Goal: Task Accomplishment & Management: Use online tool/utility

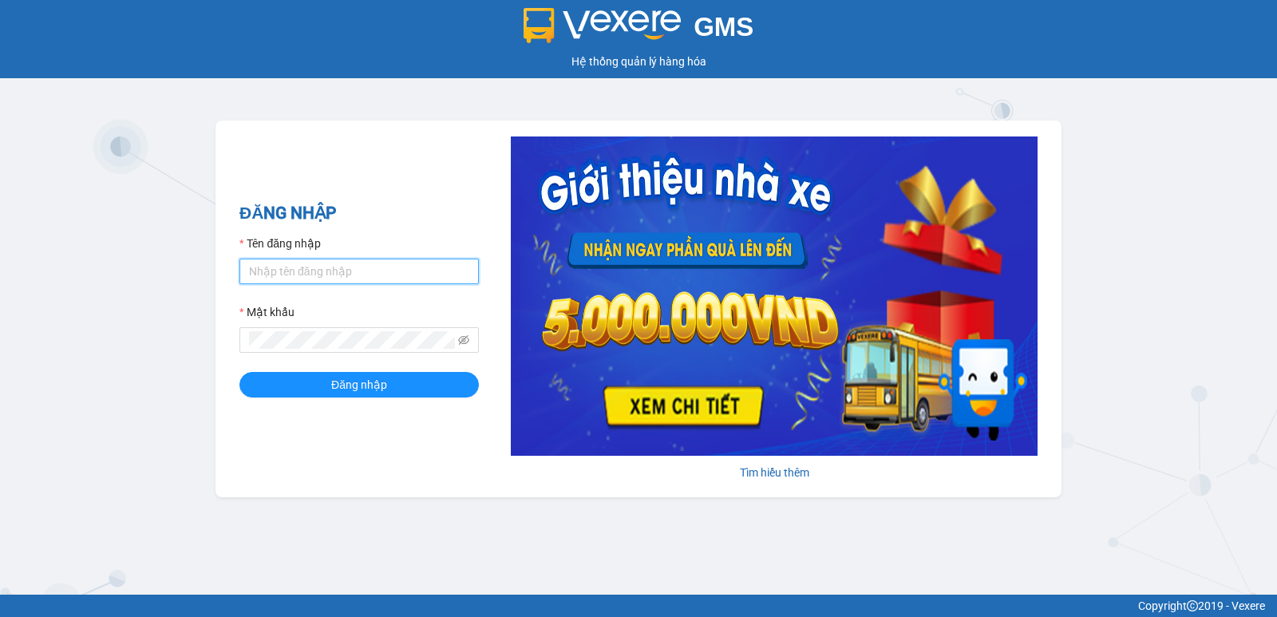
click at [313, 272] on input "Tên đăng nhập" at bounding box center [358, 272] width 239 height 26
type input "lypt_bvlc.saoviet"
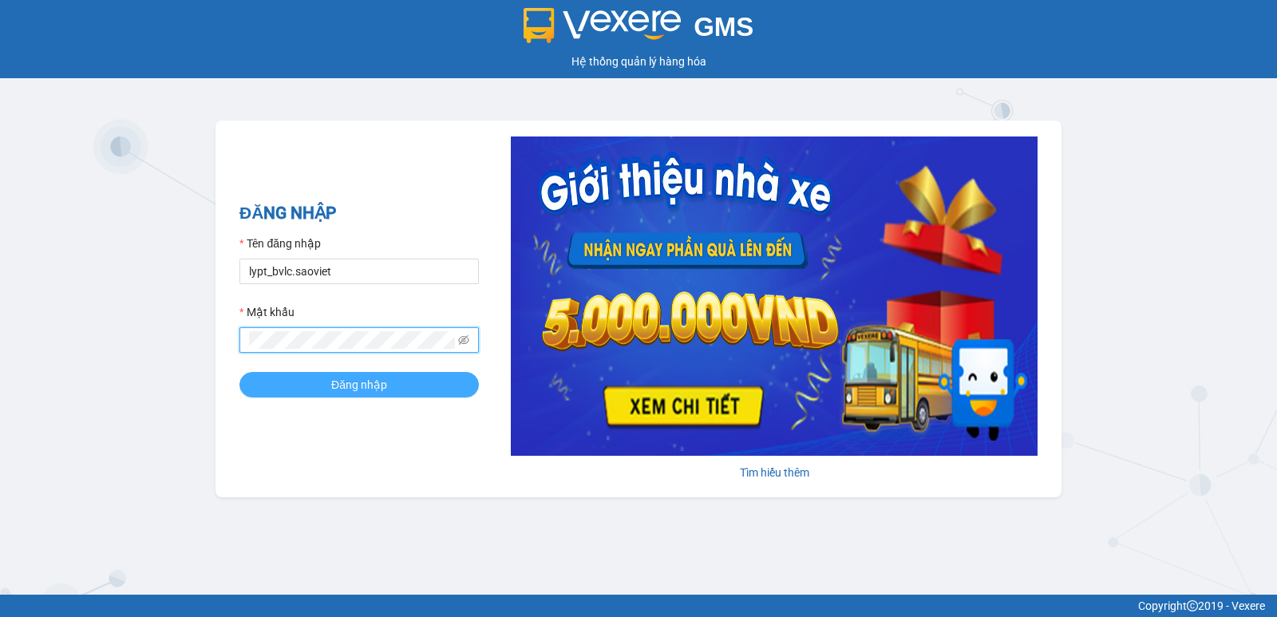
click at [322, 381] on button "Đăng nhập" at bounding box center [358, 385] width 239 height 26
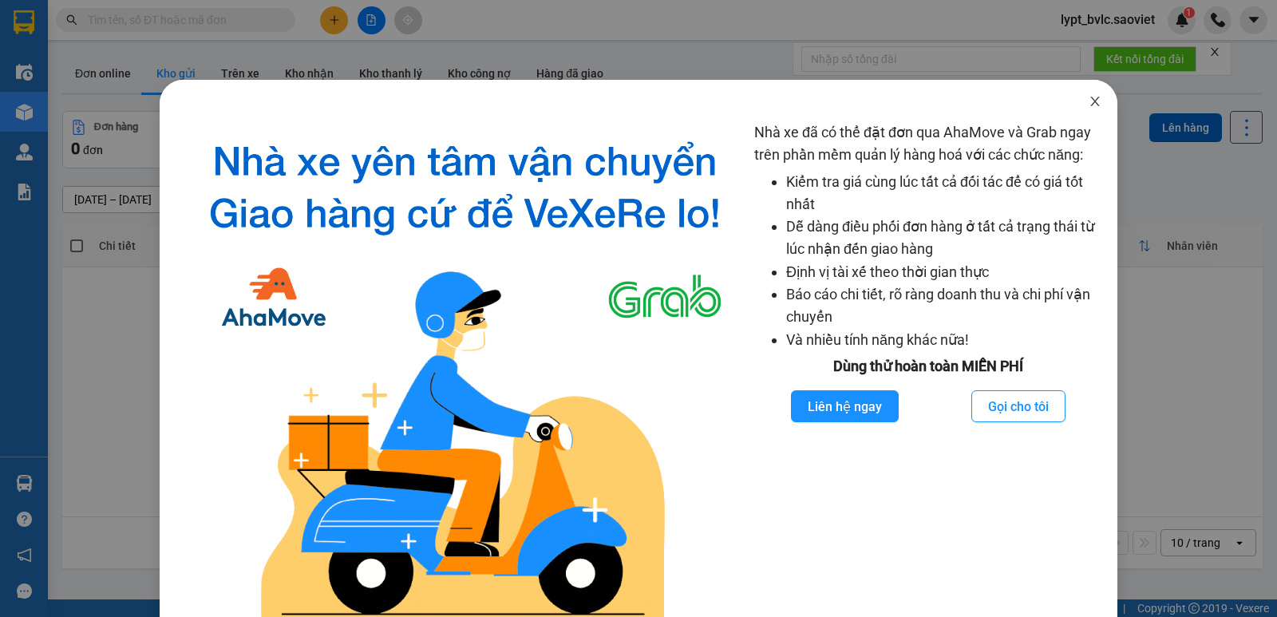
click at [1088, 97] on icon "close" at bounding box center [1094, 101] width 13 height 13
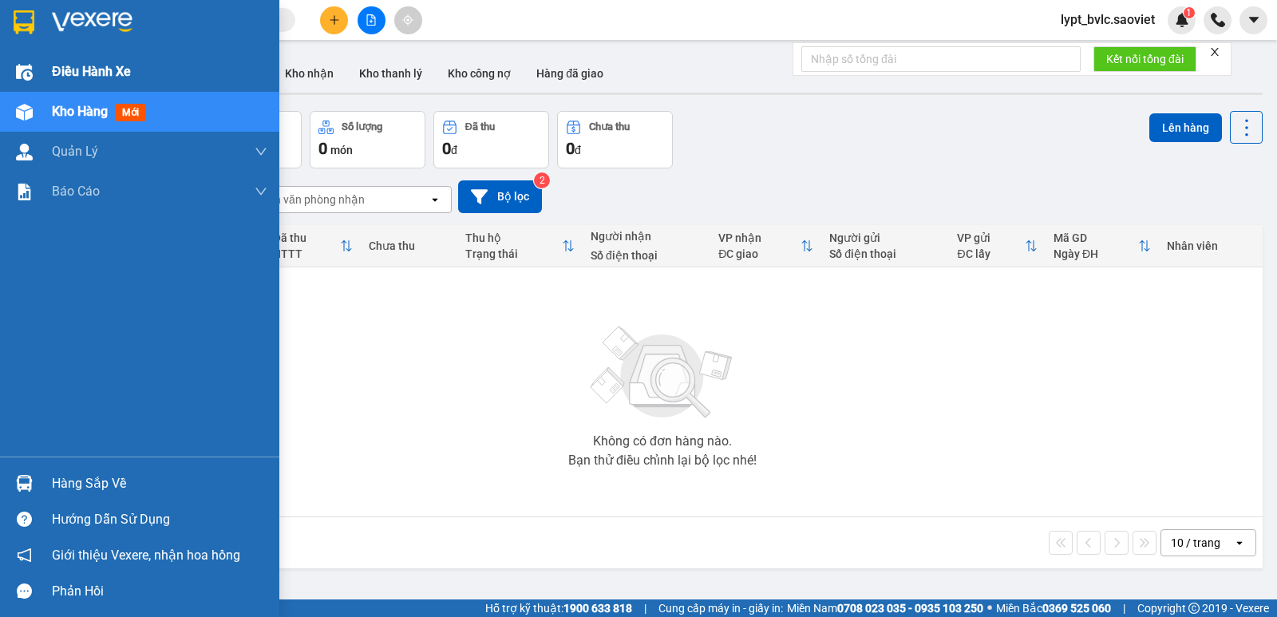
click at [75, 71] on span "Điều hành xe" at bounding box center [91, 71] width 79 height 20
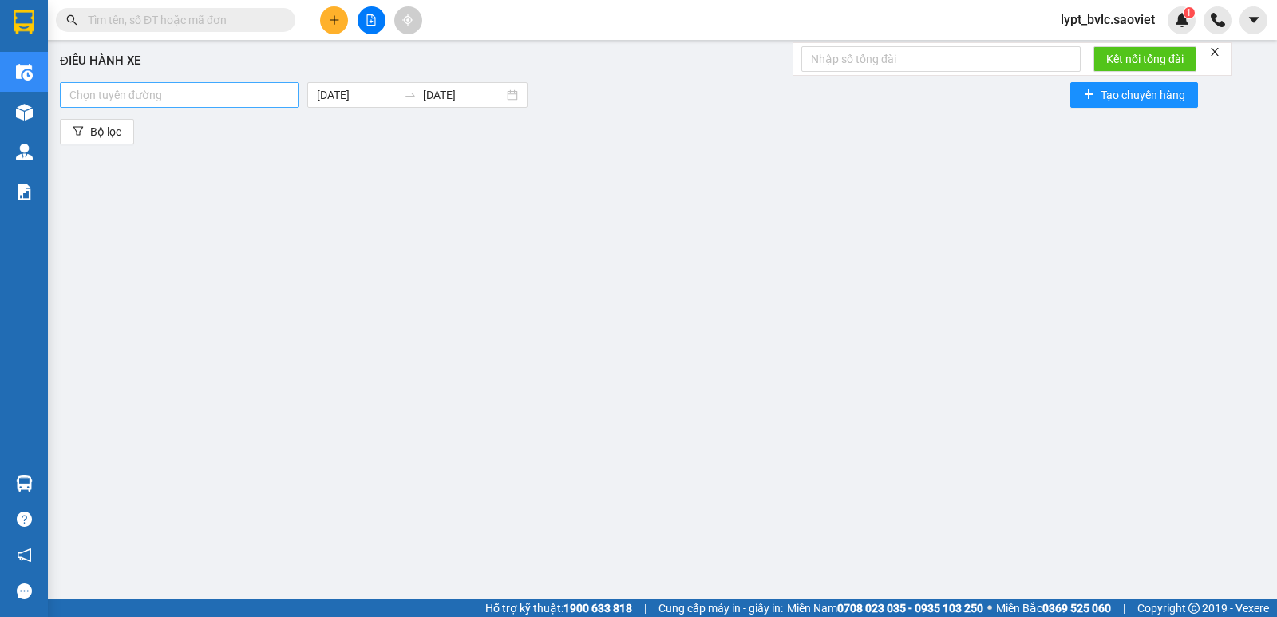
click at [263, 97] on div at bounding box center [179, 94] width 231 height 19
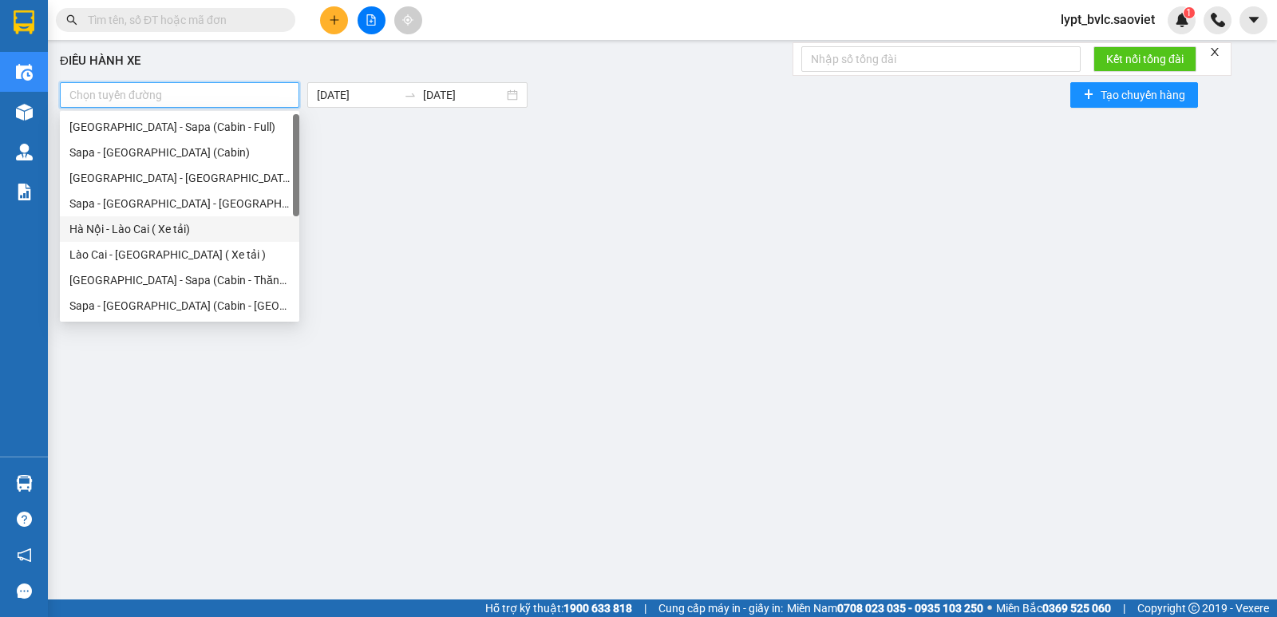
drag, startPoint x: 201, startPoint y: 234, endPoint x: 203, endPoint y: 243, distance: 9.1
click at [201, 235] on div "Hà Nội - Lào Cai ( Xe tải)" at bounding box center [179, 229] width 220 height 18
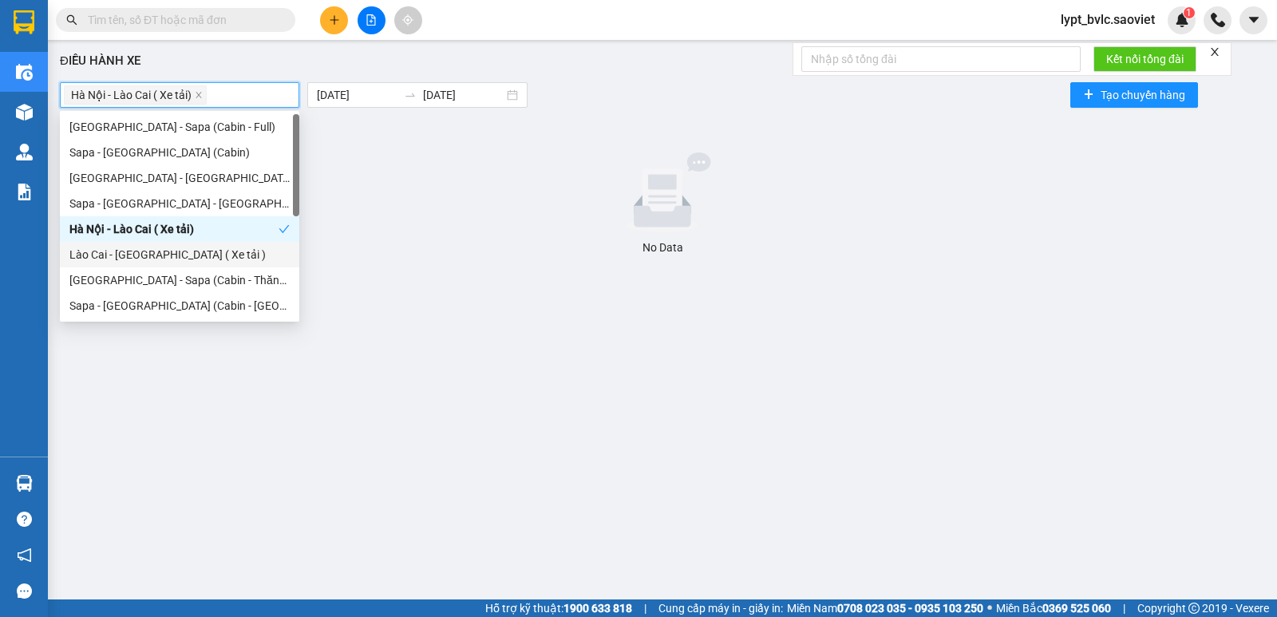
click at [199, 255] on div "Lào Cai - [GEOGRAPHIC_DATA] ( Xe tải )" at bounding box center [179, 255] width 220 height 18
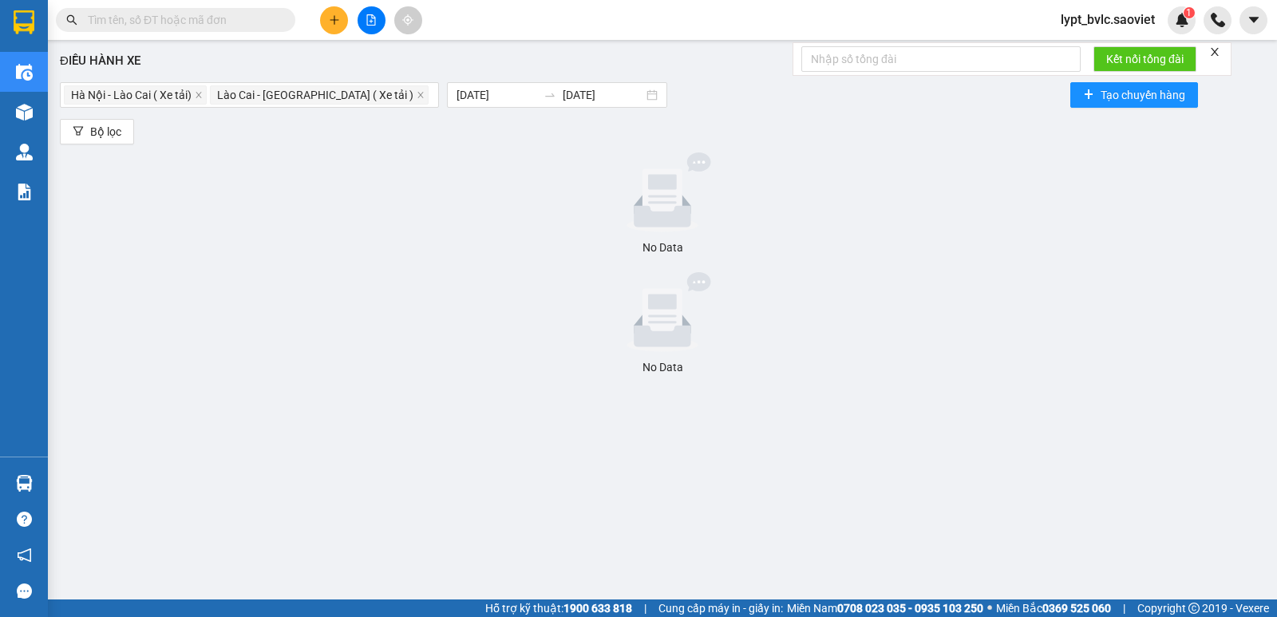
click at [375, 276] on div at bounding box center [662, 312] width 1192 height 80
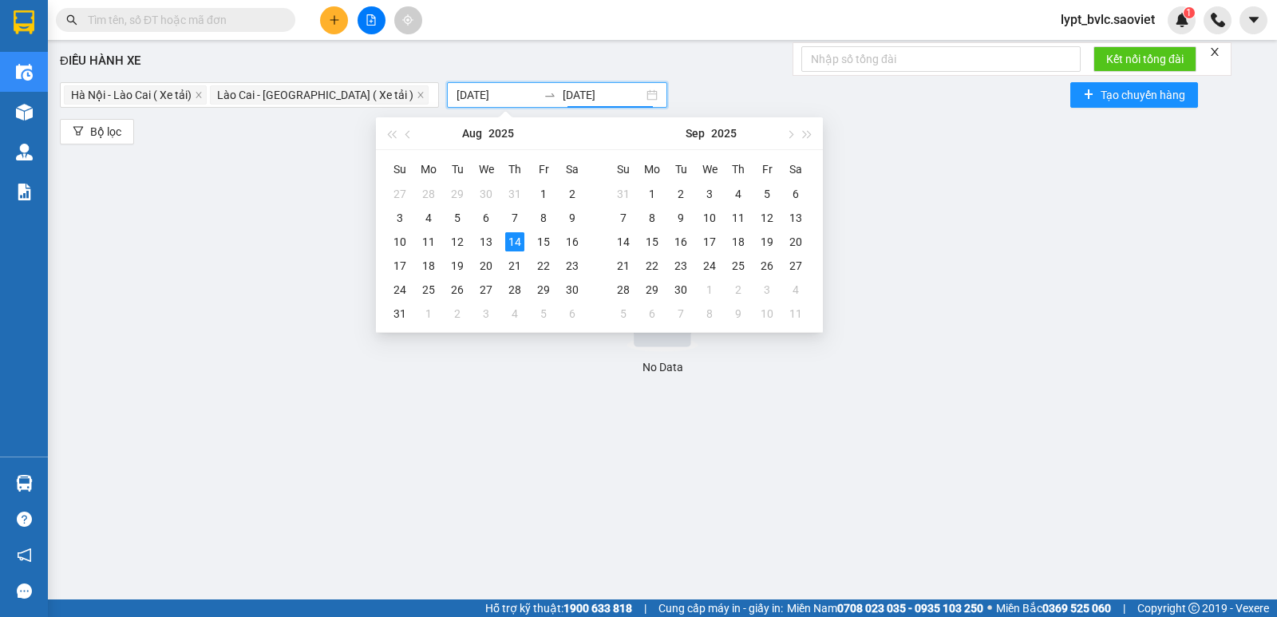
click at [563, 91] on input "[DATE]" at bounding box center [603, 95] width 81 height 18
type input "[DATE]"
click at [479, 242] on div "13" at bounding box center [485, 241] width 19 height 19
type input "[DATE]"
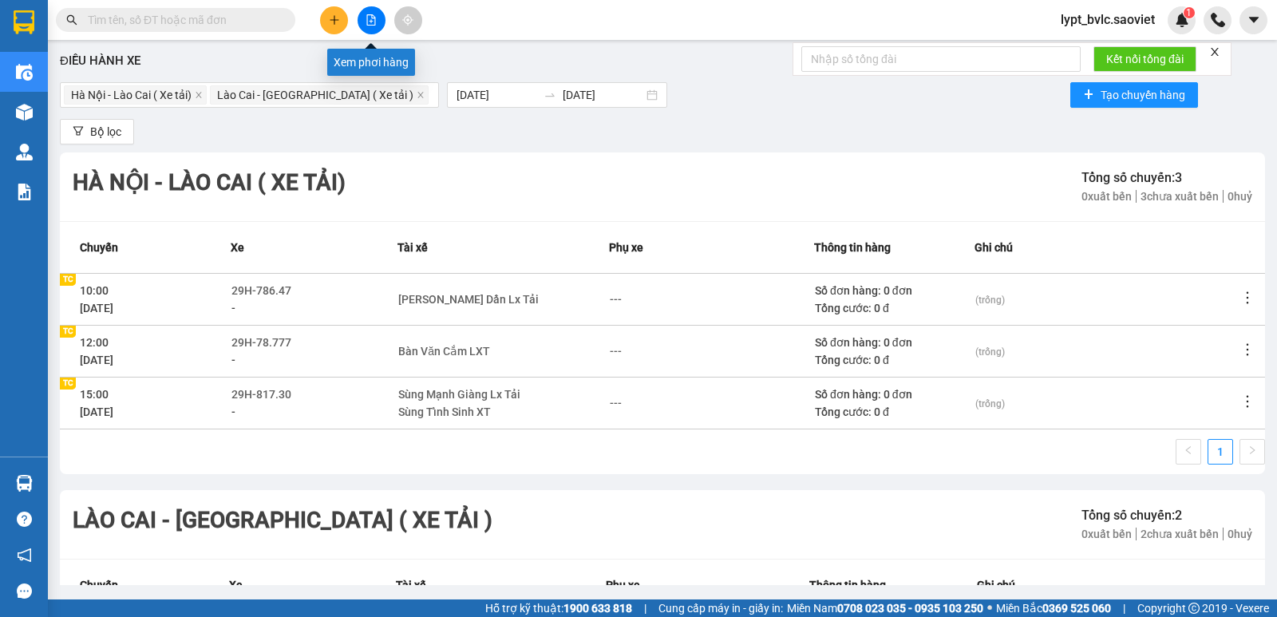
click at [372, 22] on icon "file-add" at bounding box center [370, 19] width 11 height 11
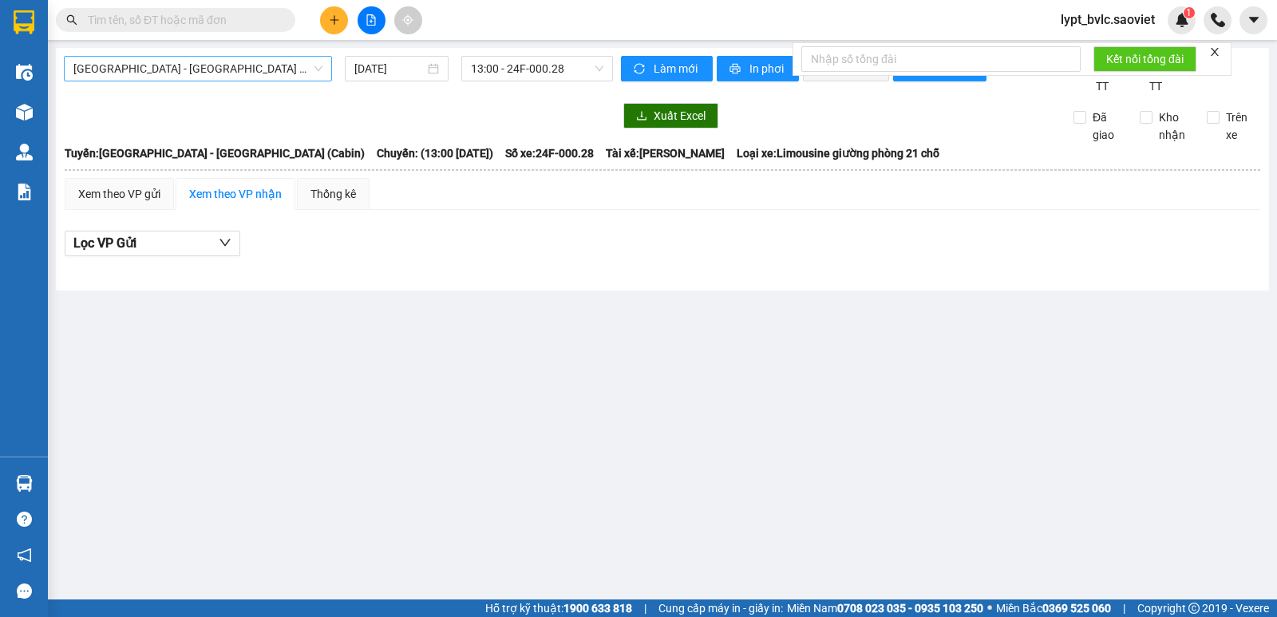
click at [211, 73] on span "[GEOGRAPHIC_DATA] - [GEOGRAPHIC_DATA] (Cabin)" at bounding box center [197, 69] width 249 height 24
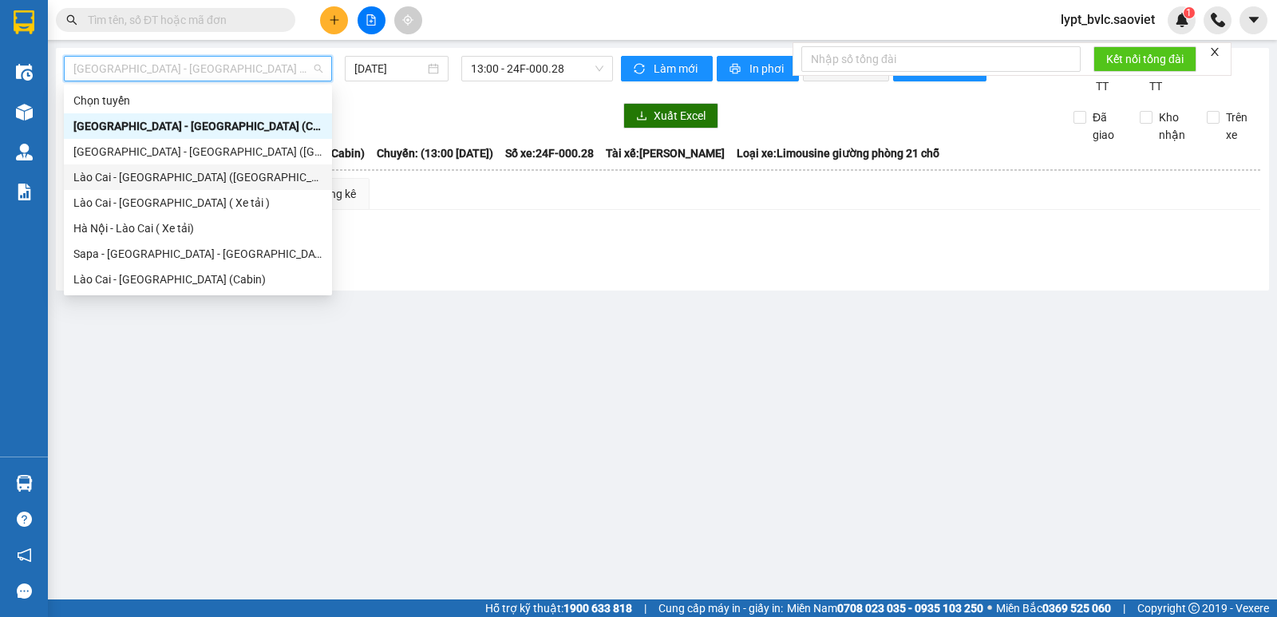
click at [174, 171] on div "Lào Cai - [GEOGRAPHIC_DATA] ([GEOGRAPHIC_DATA])" at bounding box center [197, 177] width 249 height 18
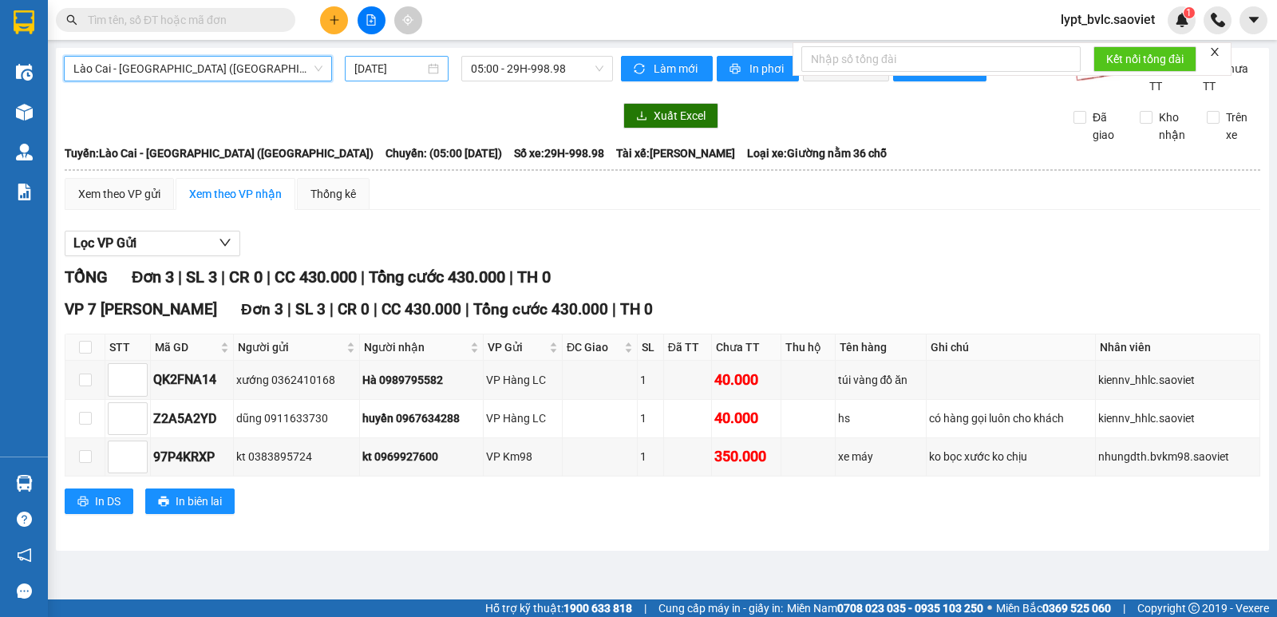
click at [374, 65] on input "[DATE]" at bounding box center [389, 69] width 71 height 18
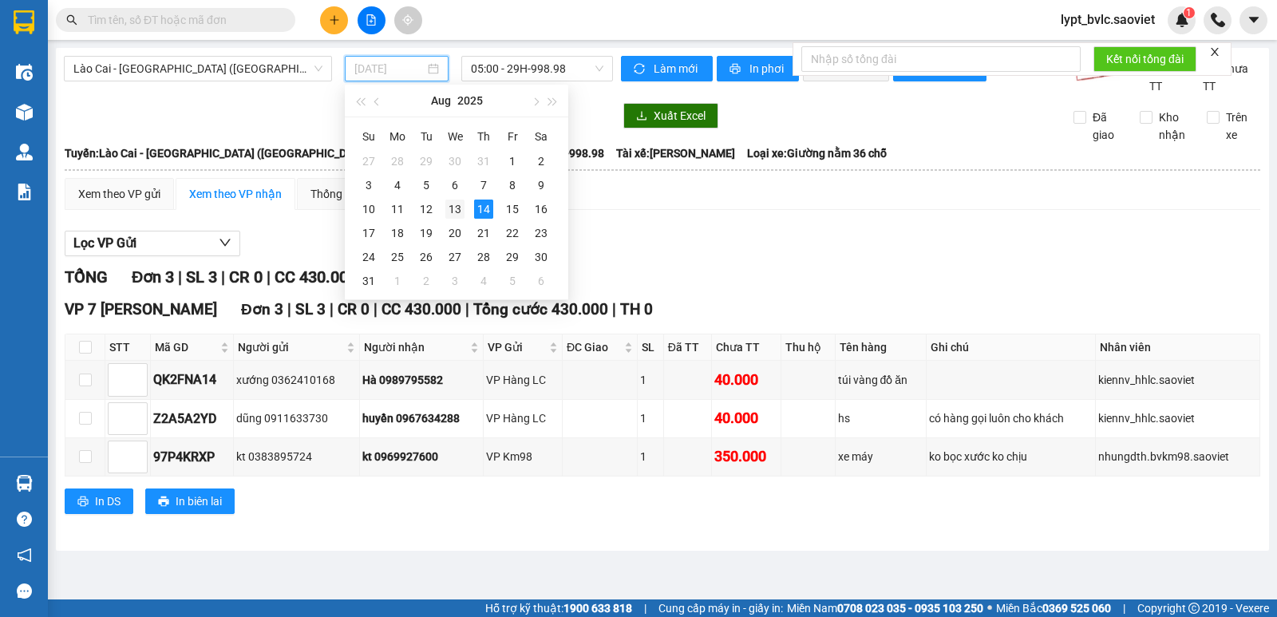
click at [448, 202] on div "13" at bounding box center [454, 208] width 19 height 19
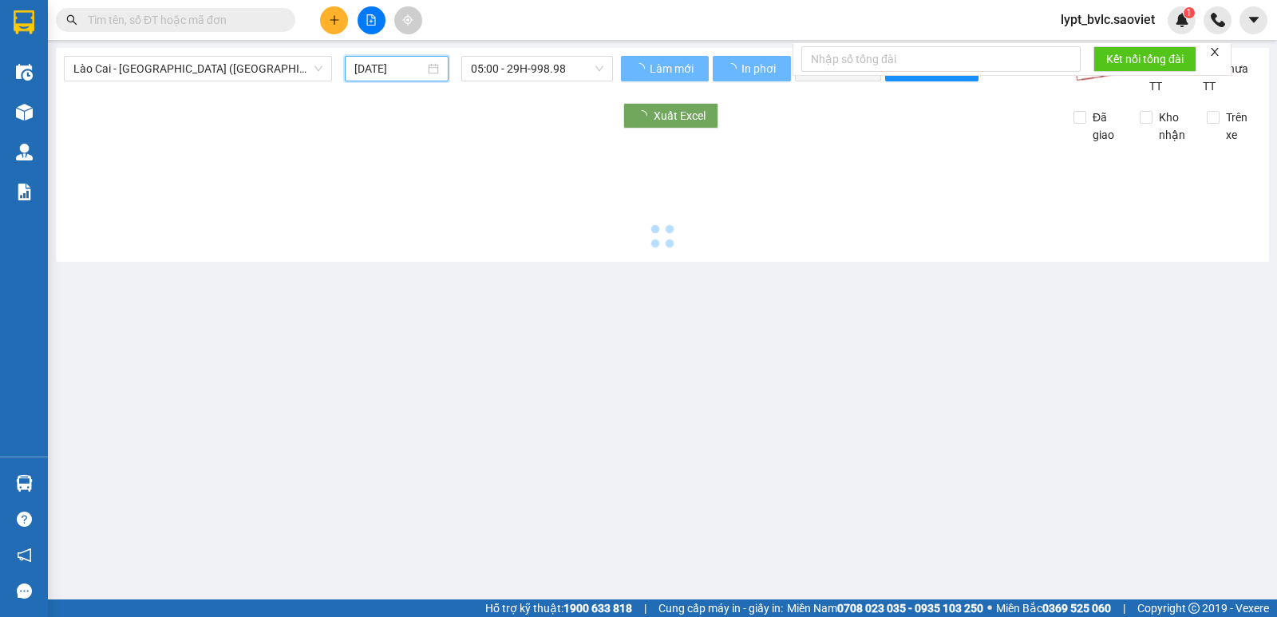
type input "[DATE]"
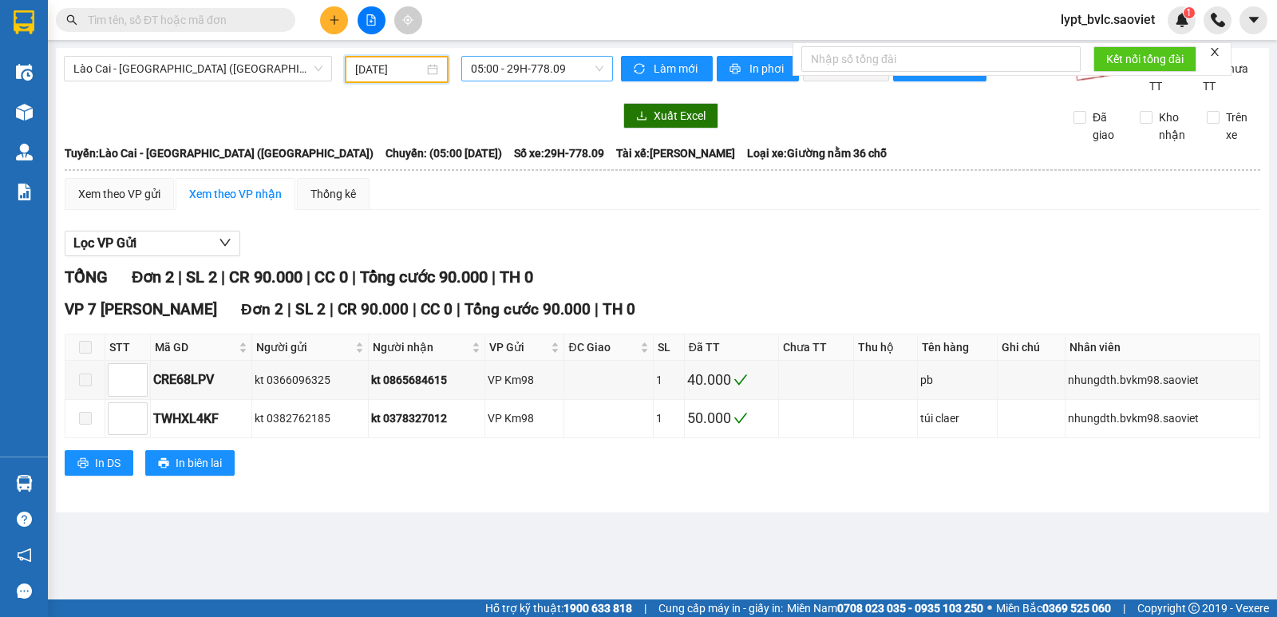
click at [567, 71] on span "05:00 - 29H-778.09" at bounding box center [537, 69] width 132 height 24
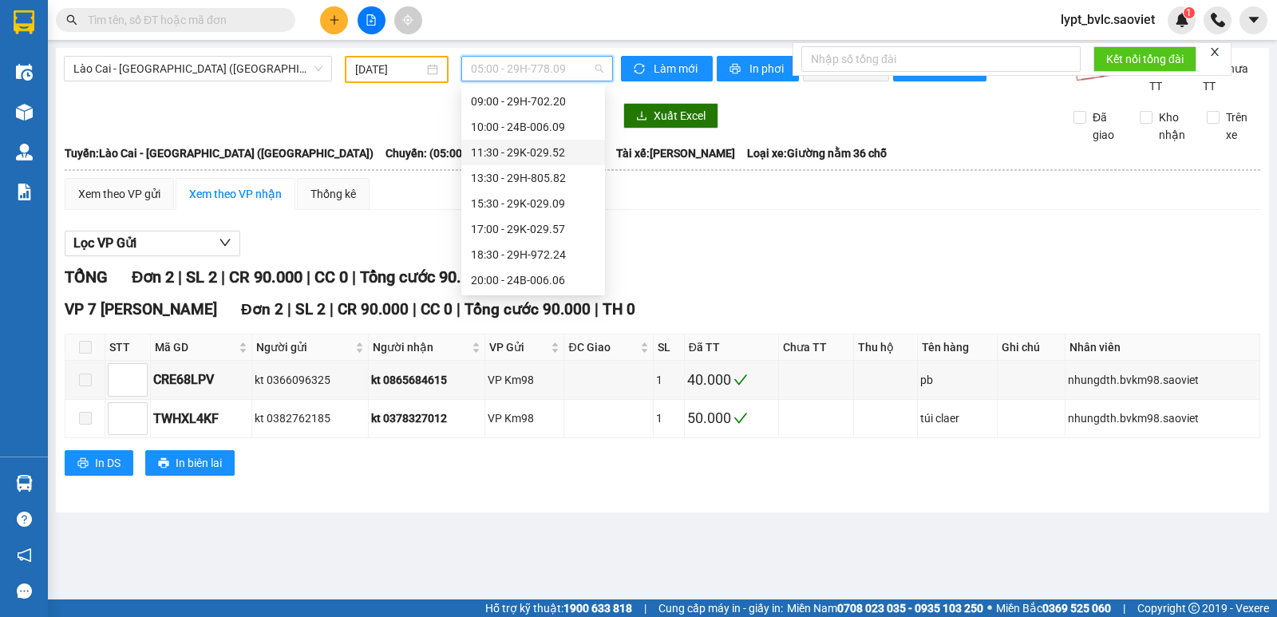
scroll to position [128, 0]
click at [532, 207] on div "15:30 - 29K-029.09" at bounding box center [533, 203] width 124 height 18
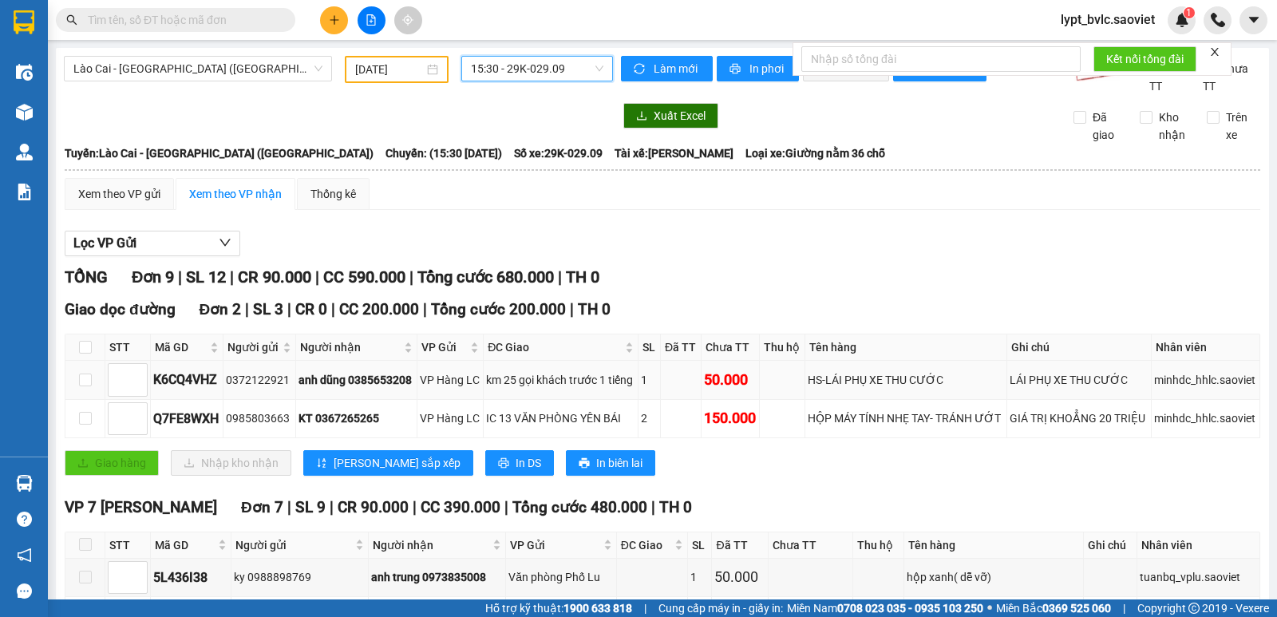
scroll to position [80, 0]
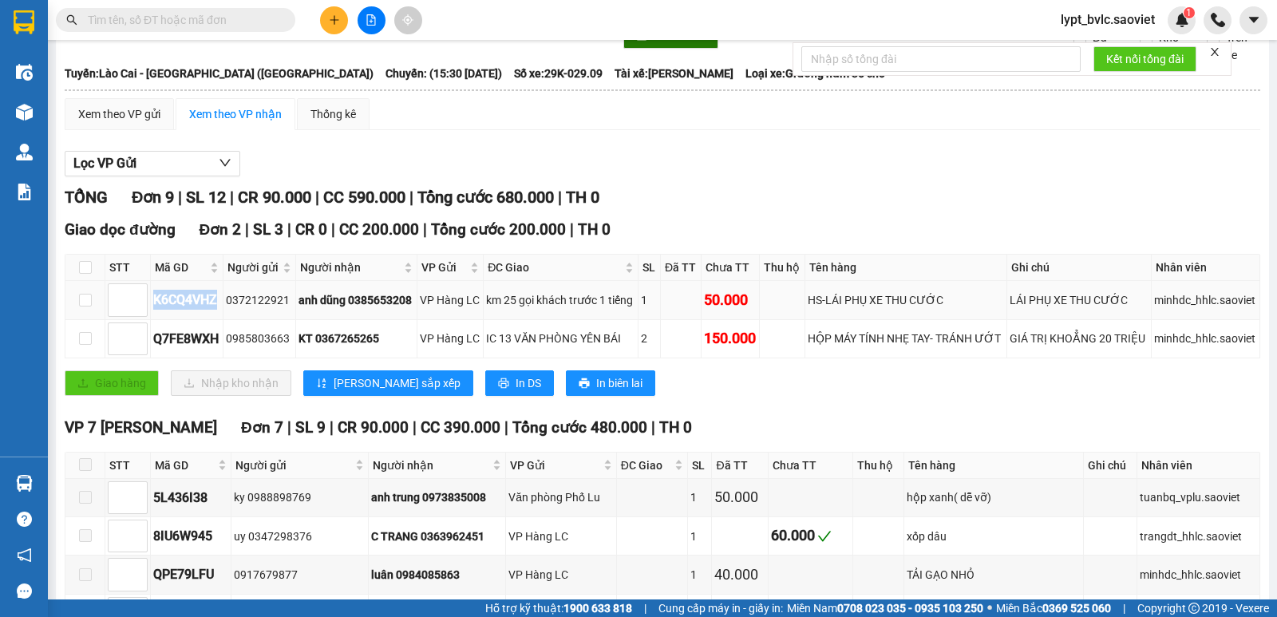
drag, startPoint x: 216, startPoint y: 299, endPoint x: 156, endPoint y: 308, distance: 61.3
click at [156, 308] on td "K6CQ4VHZ" at bounding box center [187, 300] width 73 height 38
copy div "K6CQ4VHZ"
click at [247, 22] on input "text" at bounding box center [182, 20] width 188 height 18
paste input "K6CQ4VHZ"
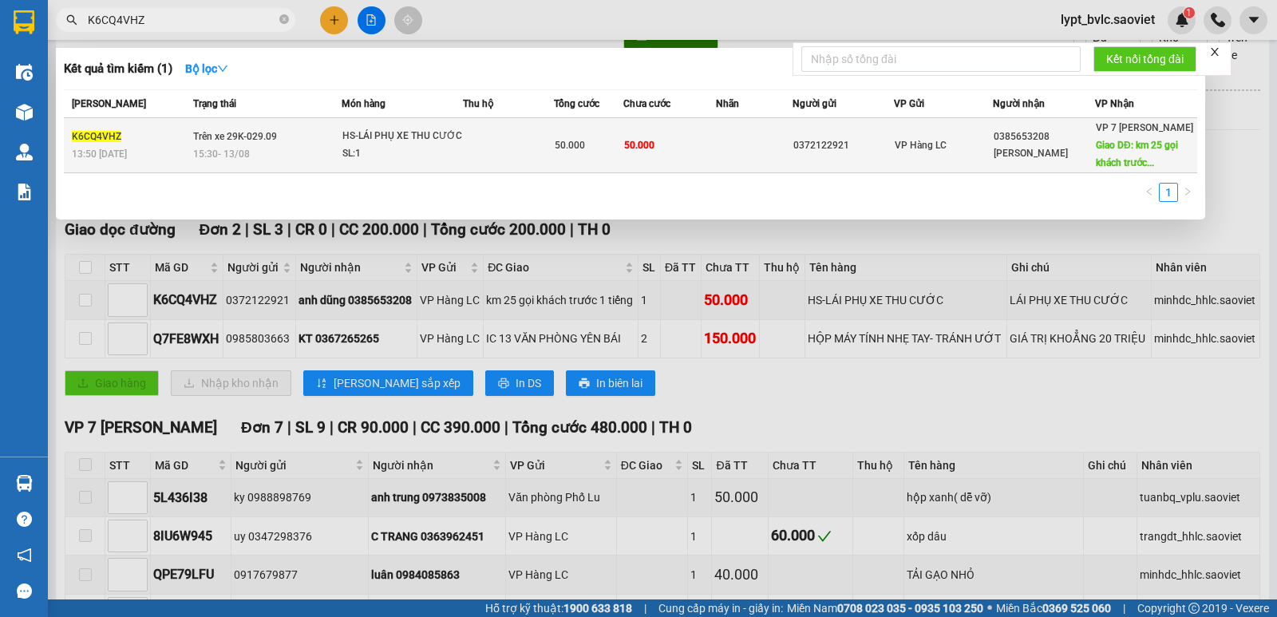
type input "K6CQ4VHZ"
click at [629, 144] on span "50.000" at bounding box center [639, 145] width 30 height 11
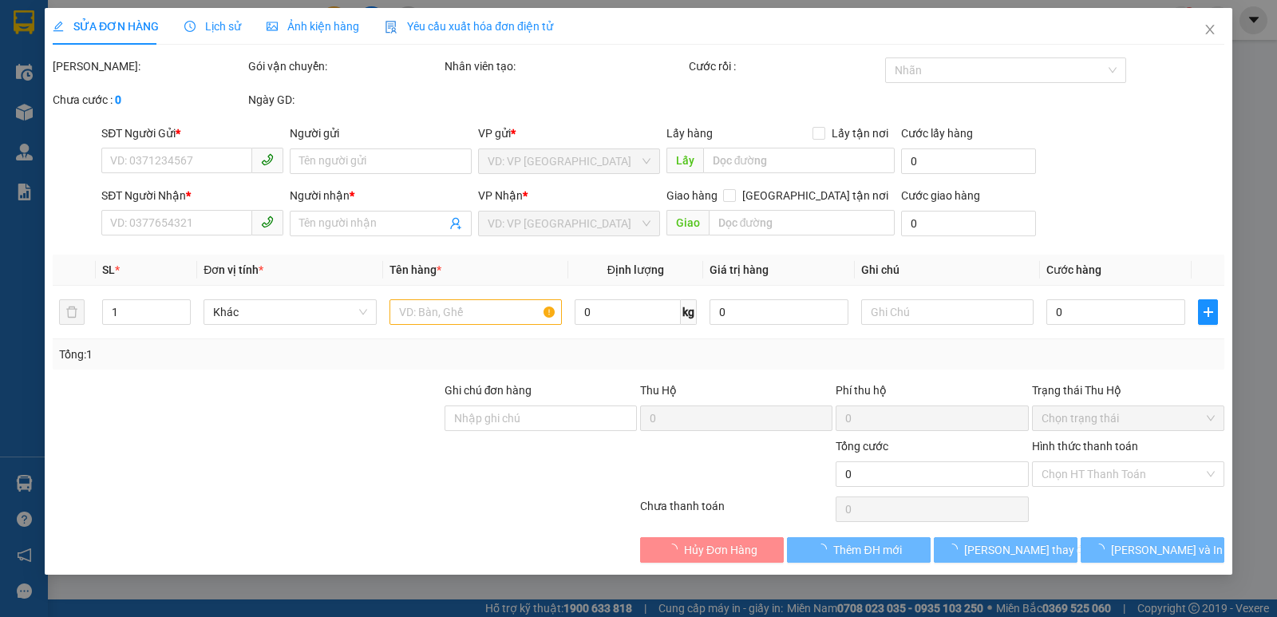
type input "0372122921"
type input "0385653208"
type input "[PERSON_NAME]"
type input "km 25 gọi khách trước 1 tiếng"
type input "50.000"
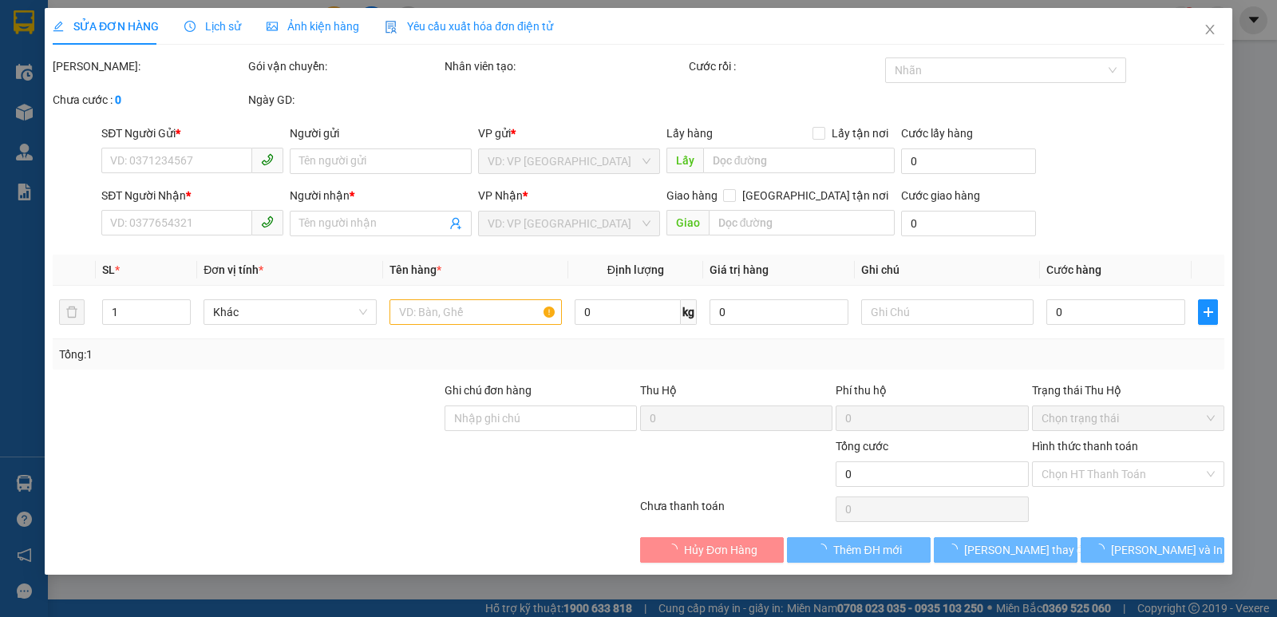
type input "50.000"
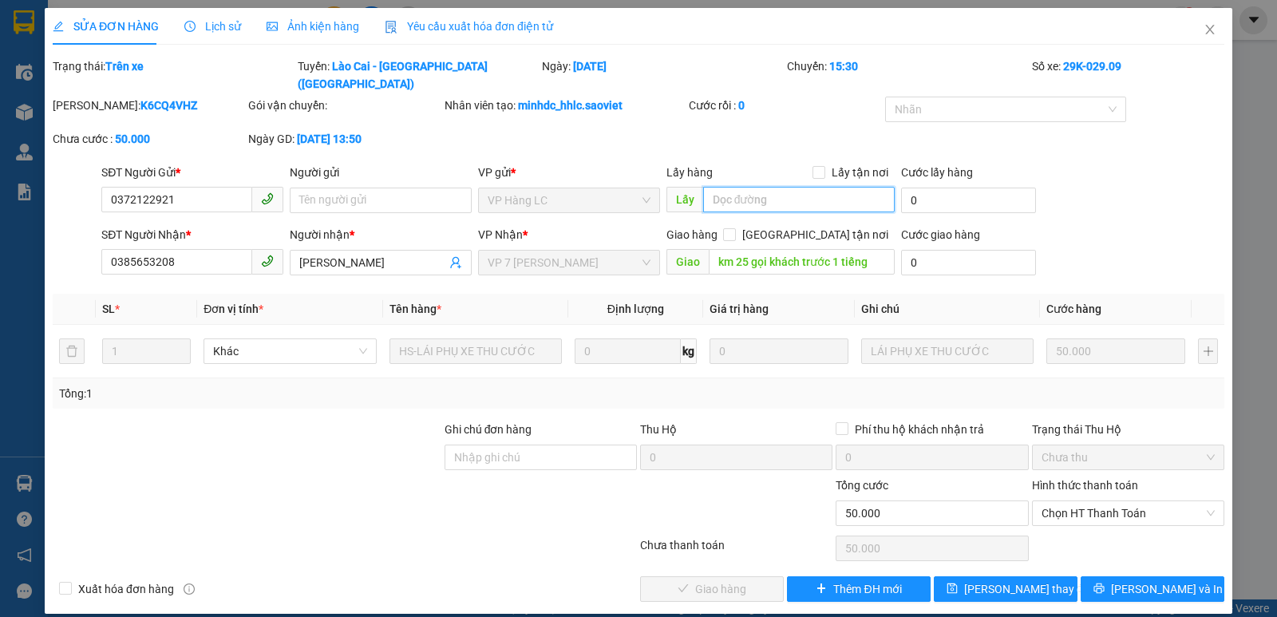
click at [774, 187] on input "text" at bounding box center [799, 200] width 192 height 26
type input "KHÁCH K NHẬN PX ĐÃ TRẢ LẠI VP 07PVD"
click at [995, 580] on span "[PERSON_NAME] thay đổi" at bounding box center [1028, 589] width 128 height 18
